Goal: Task Accomplishment & Management: Use online tool/utility

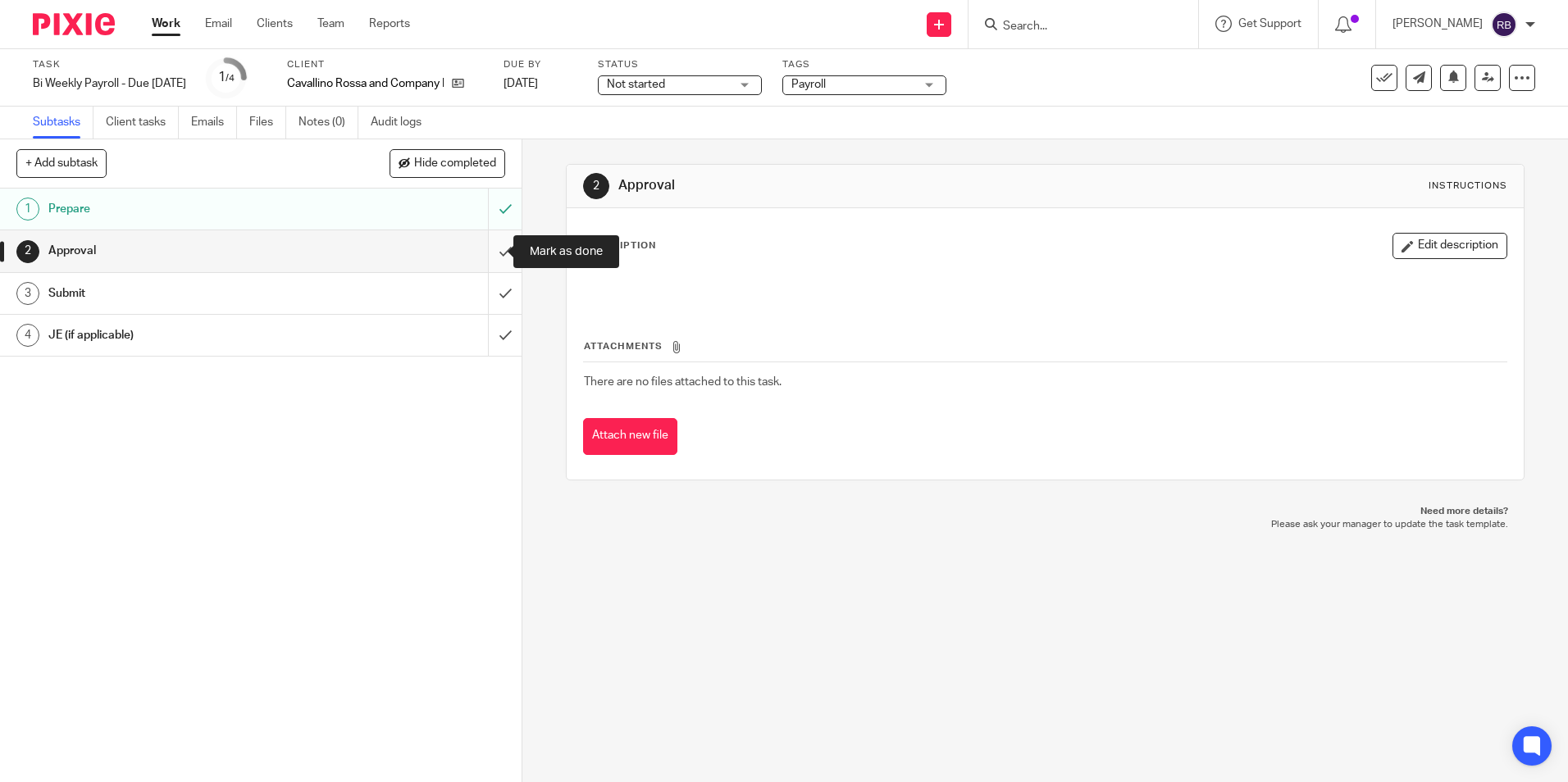
click at [485, 247] on input "submit" at bounding box center [261, 251] width 522 height 41
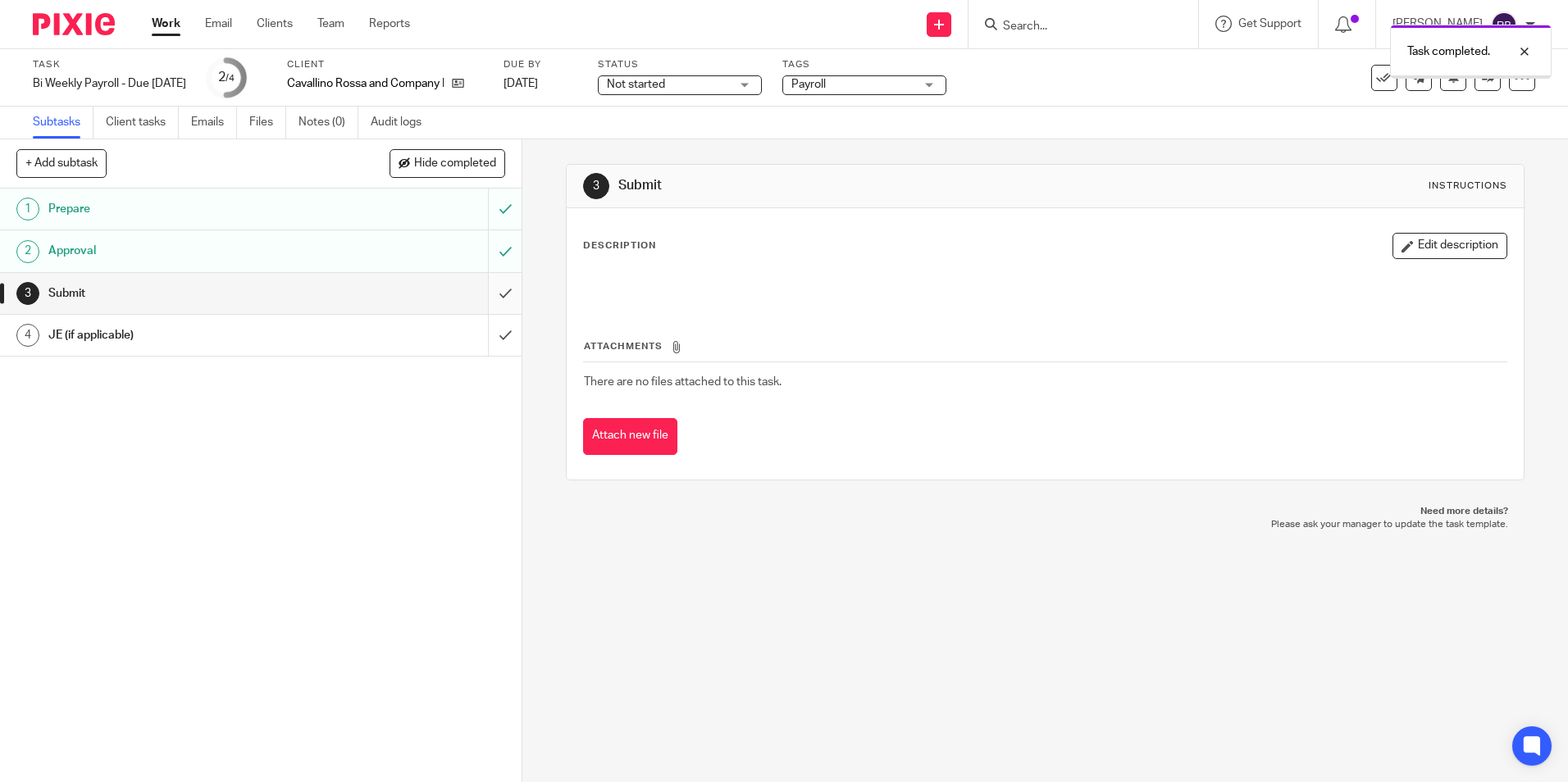
click at [488, 290] on input "submit" at bounding box center [261, 294] width 522 height 41
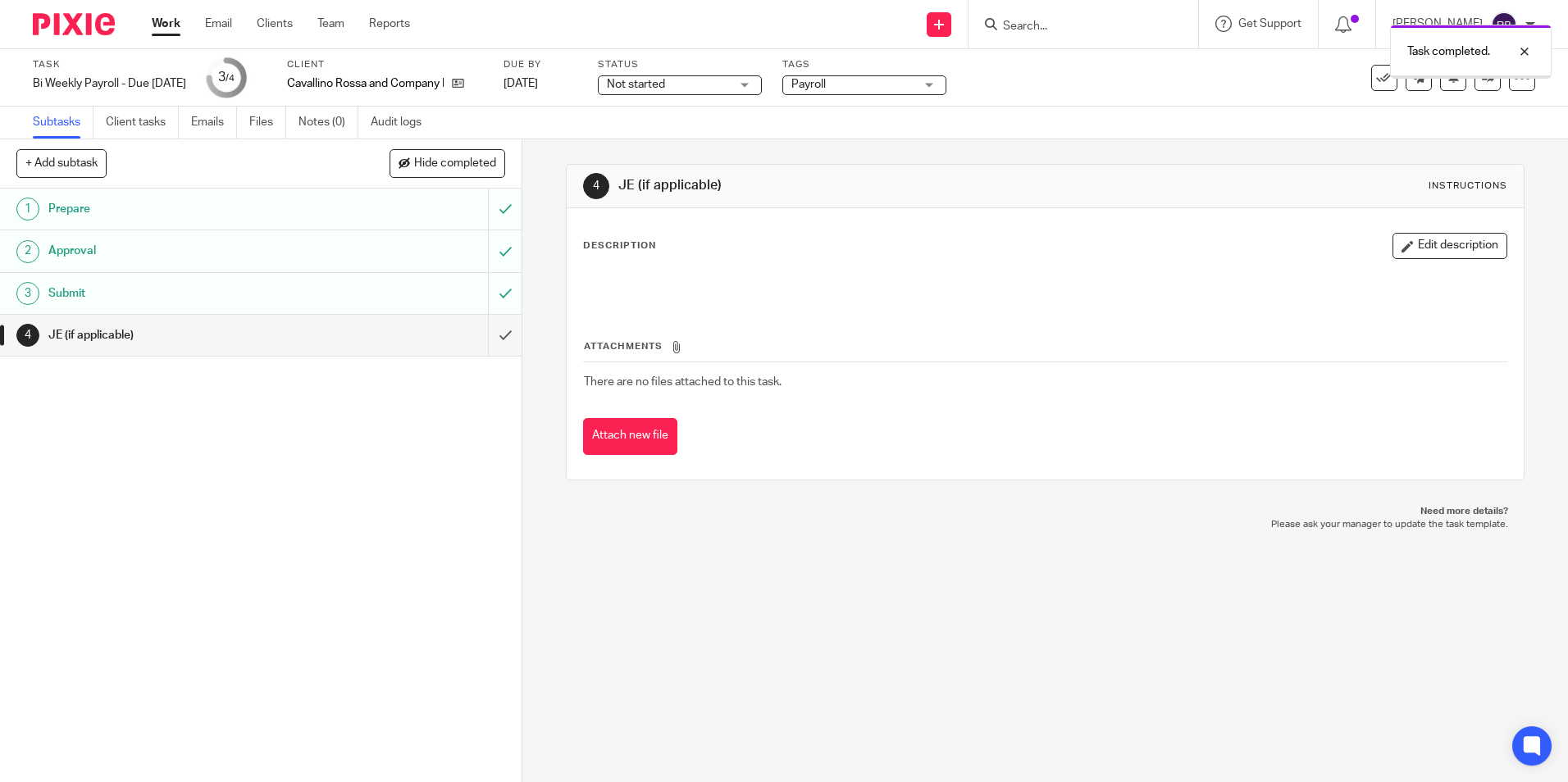
click at [489, 332] on input "submit" at bounding box center [261, 336] width 522 height 41
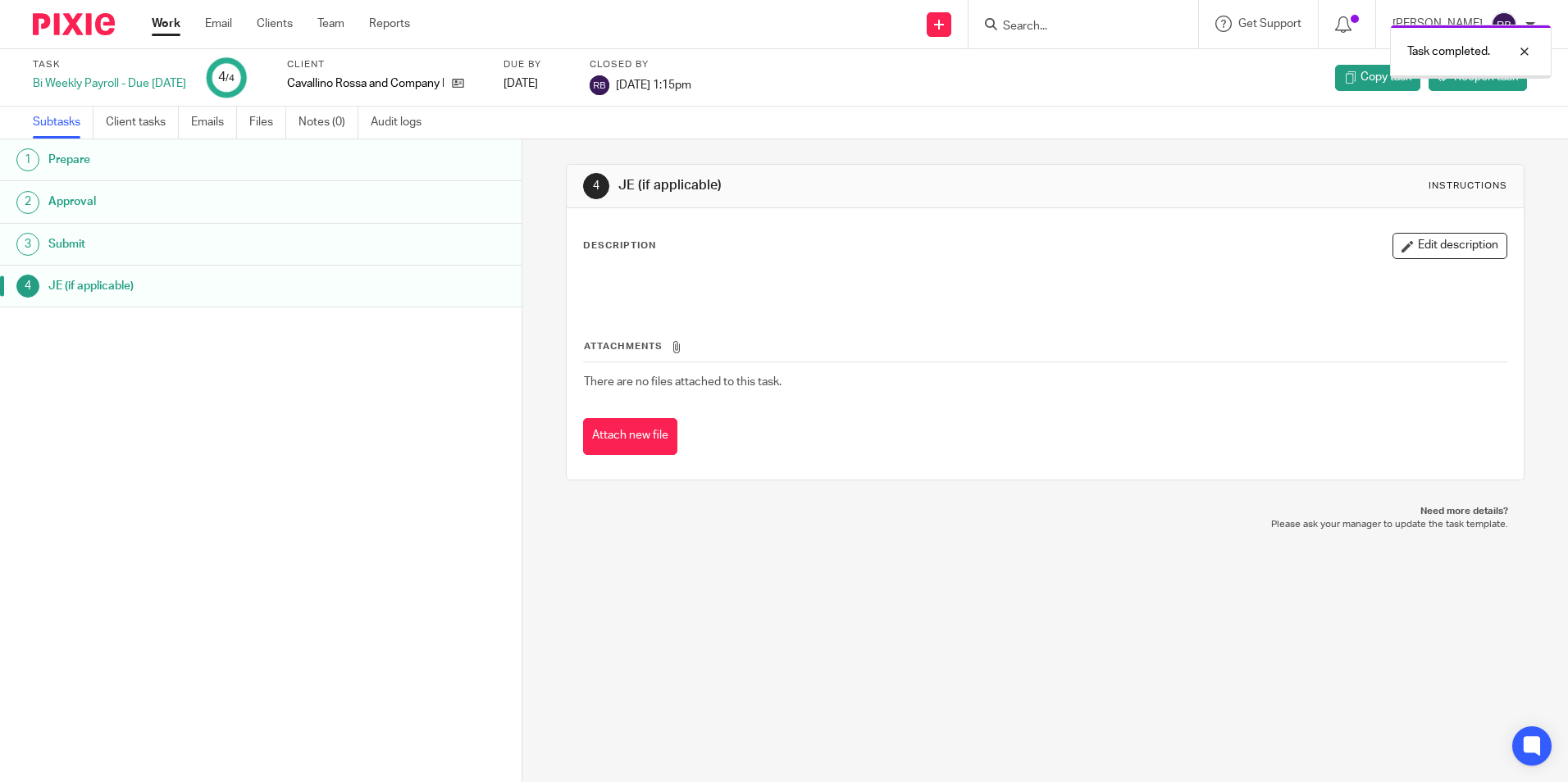
click at [168, 27] on link "Work" at bounding box center [166, 24] width 29 height 16
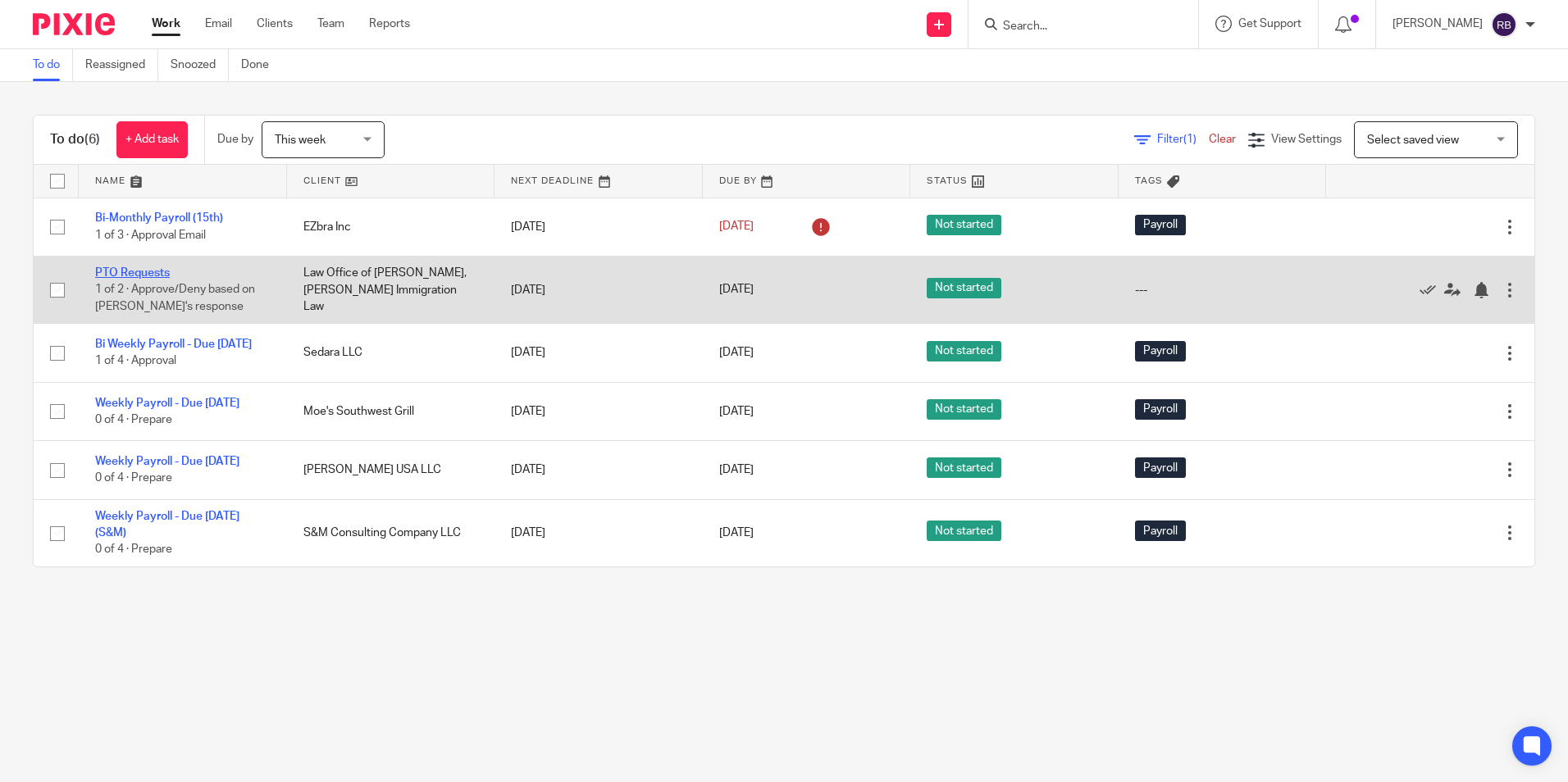
click at [153, 270] on link "PTO Requests" at bounding box center [132, 273] width 74 height 12
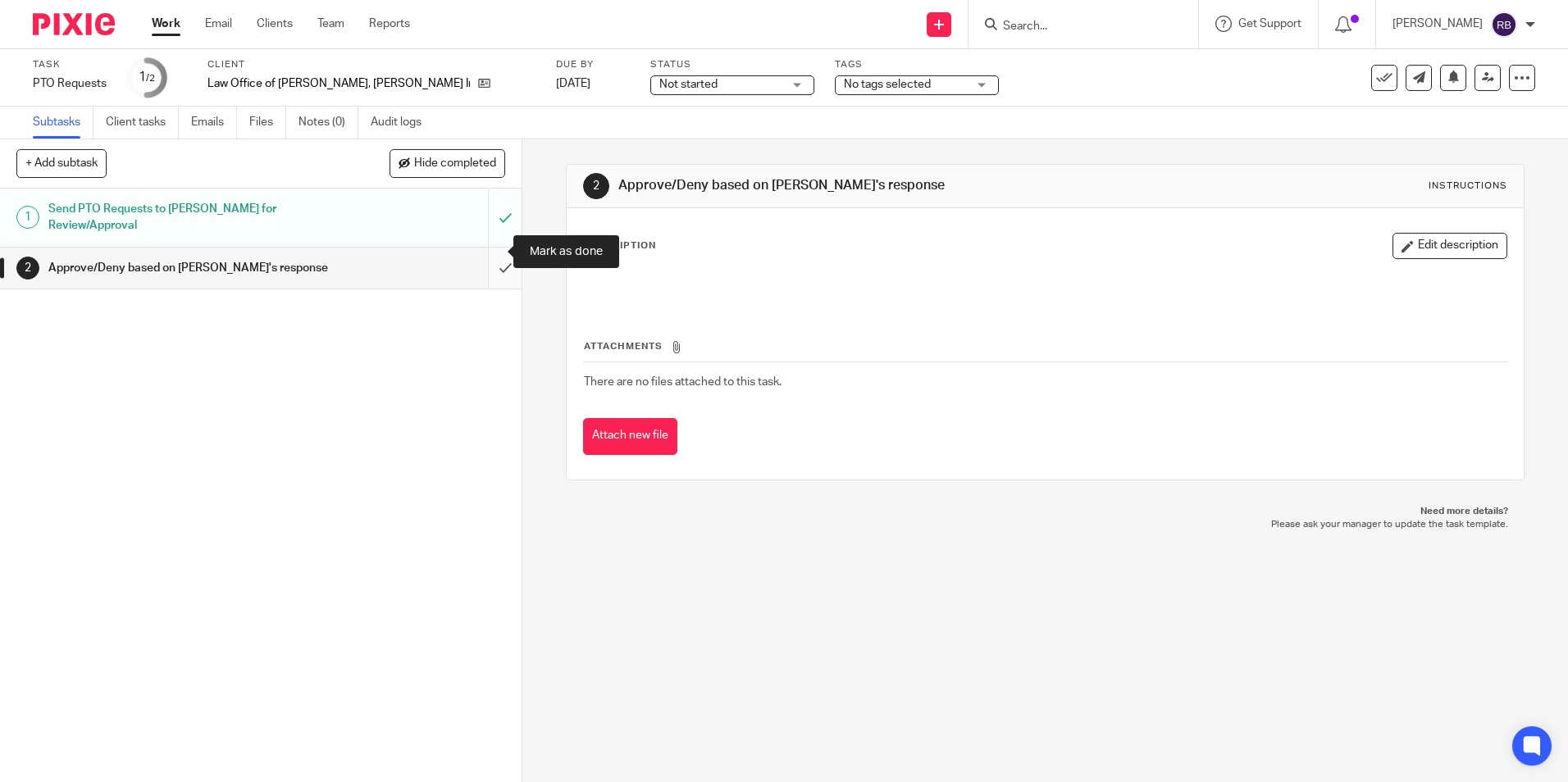
click at [489, 248] on input "submit" at bounding box center [261, 268] width 522 height 41
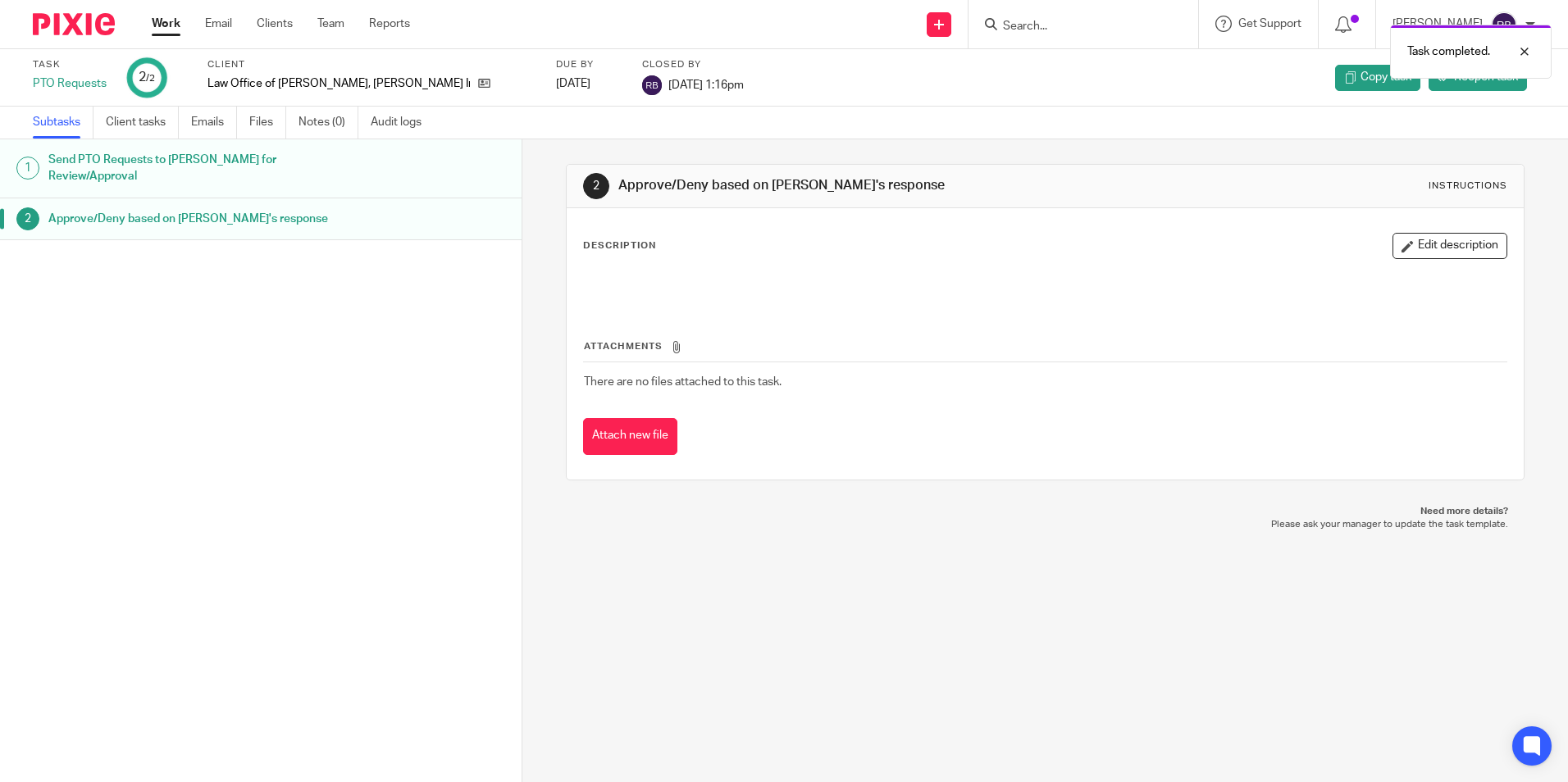
drag, startPoint x: 163, startPoint y: 20, endPoint x: 122, endPoint y: 19, distance: 41.0
click at [164, 20] on link "Work" at bounding box center [166, 24] width 29 height 16
